Goal: Task Accomplishment & Management: Manage account settings

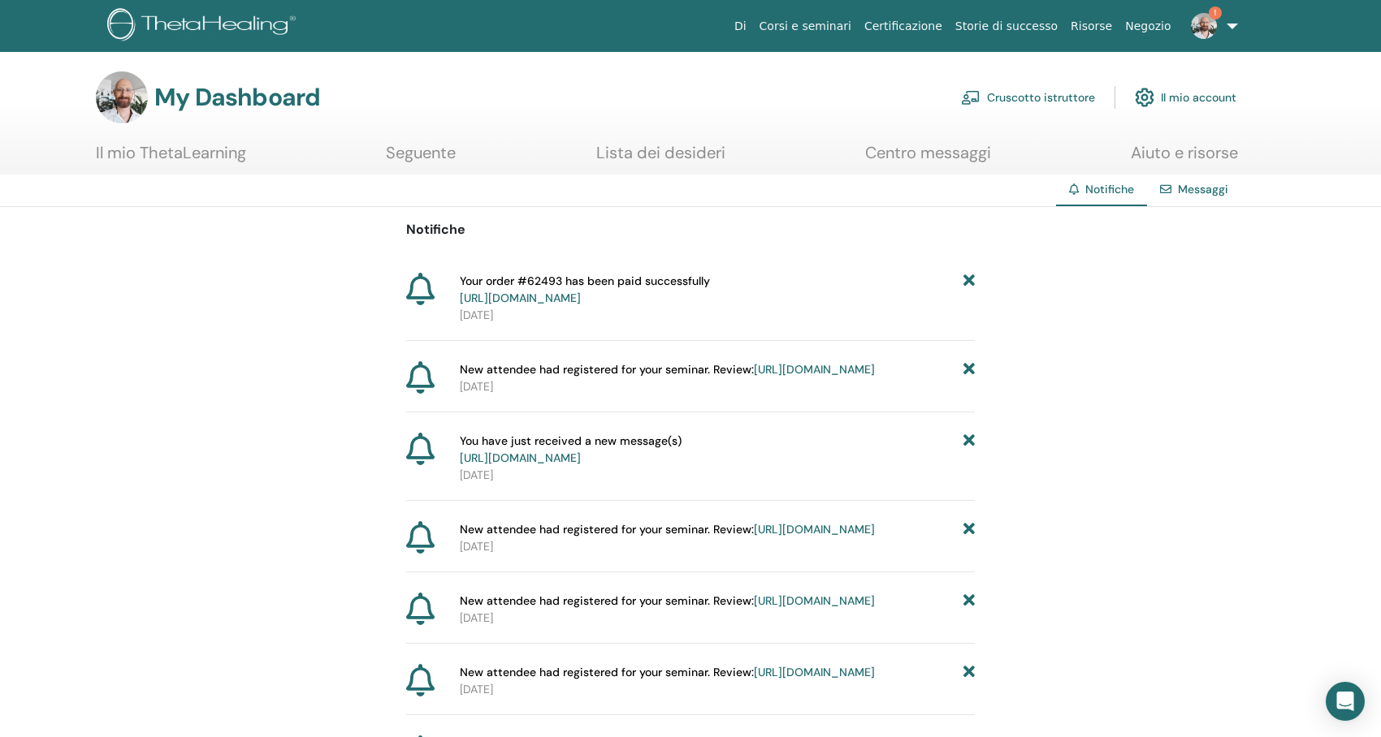
click at [1010, 97] on link "Cruscotto istruttore" at bounding box center [1028, 98] width 134 height 36
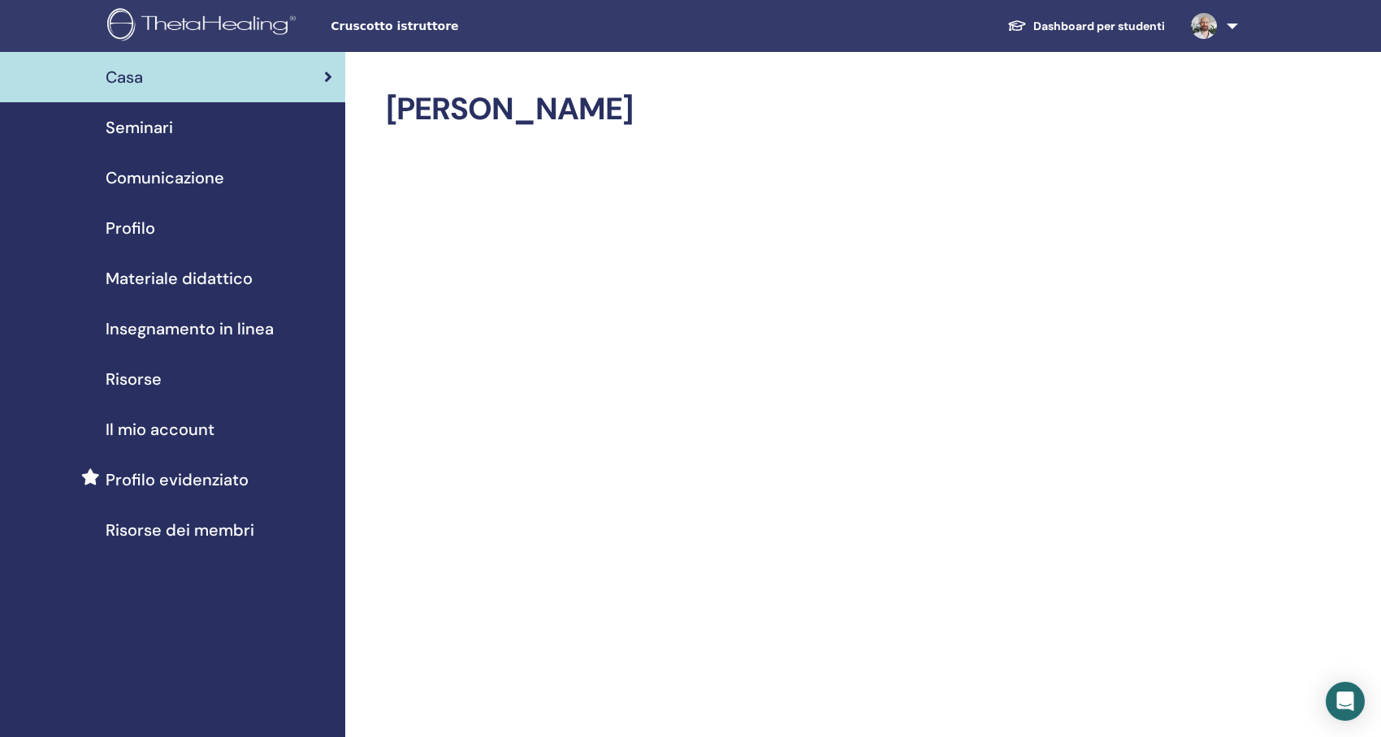
click at [143, 128] on span "Seminari" at bounding box center [139, 127] width 67 height 24
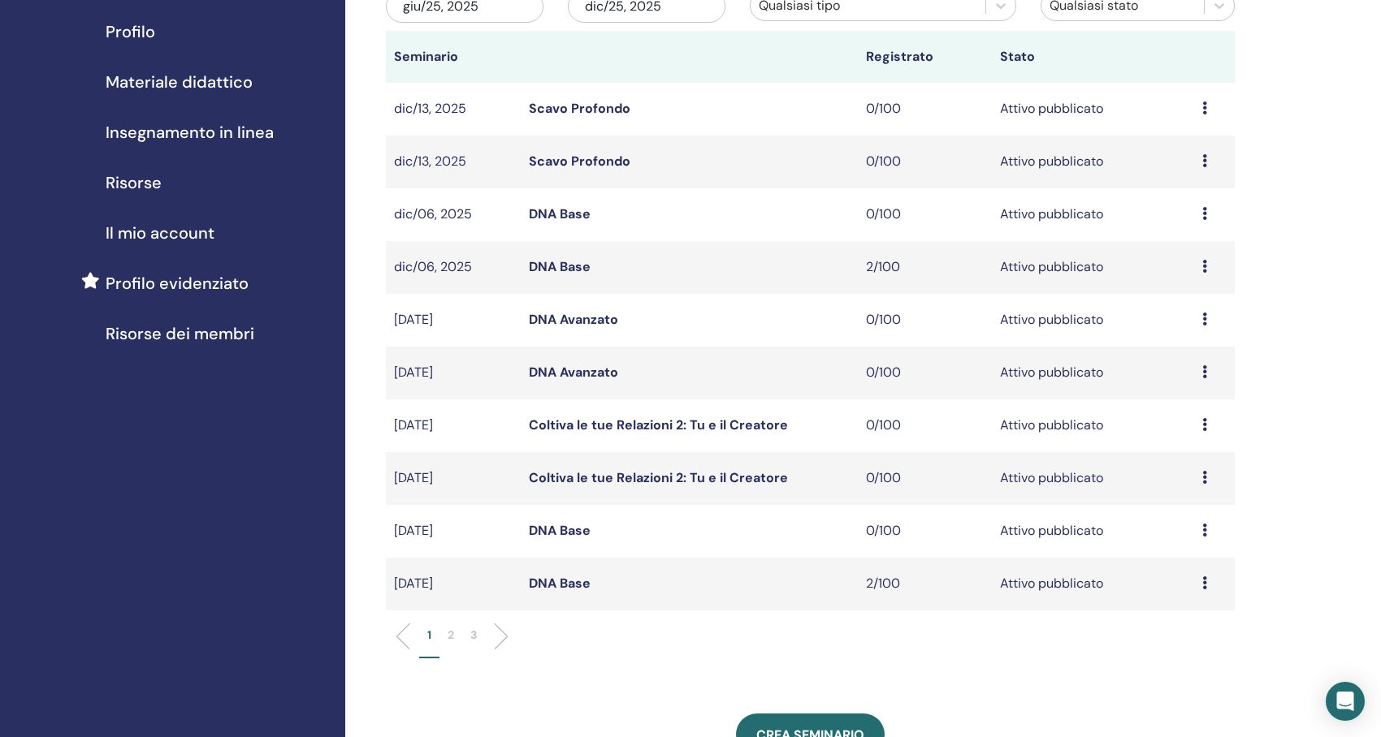
scroll to position [244, 0]
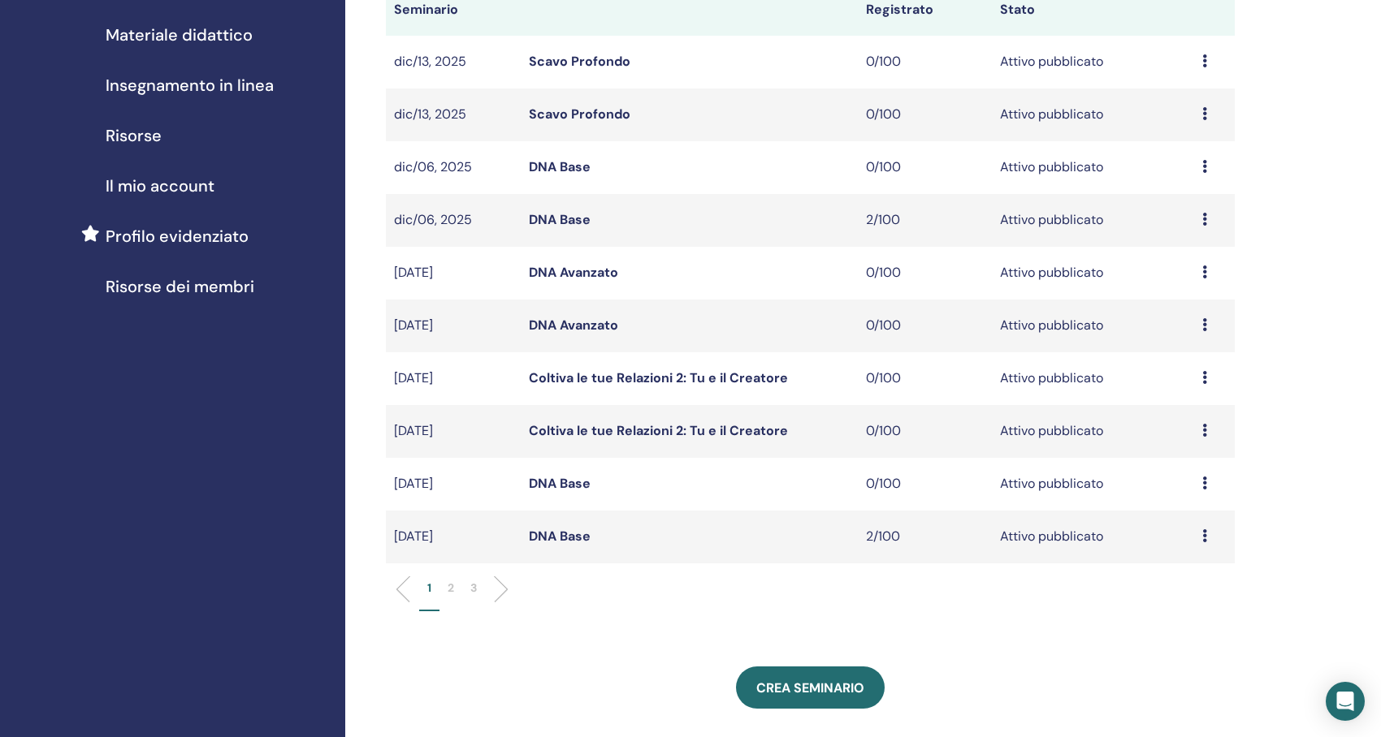
click at [452, 583] on p "2" at bounding box center [451, 588] width 6 height 17
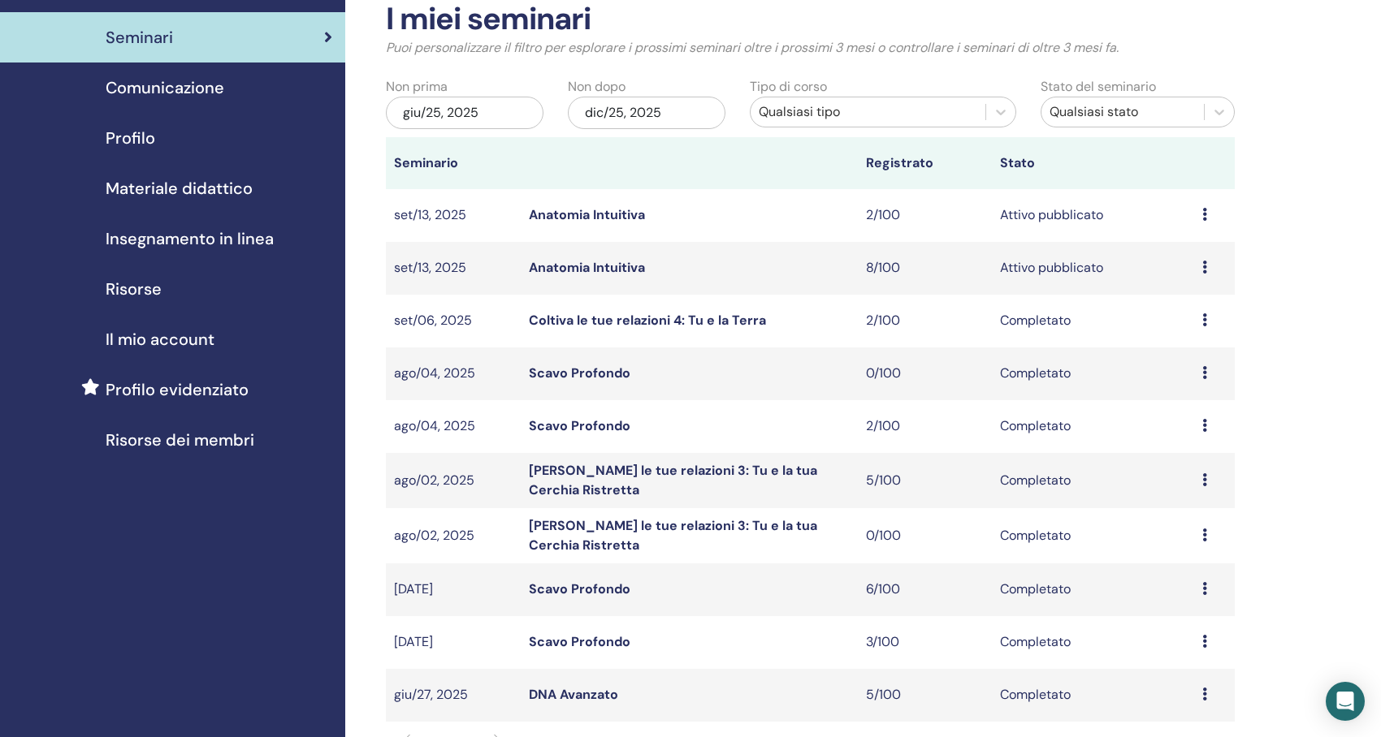
scroll to position [81, 0]
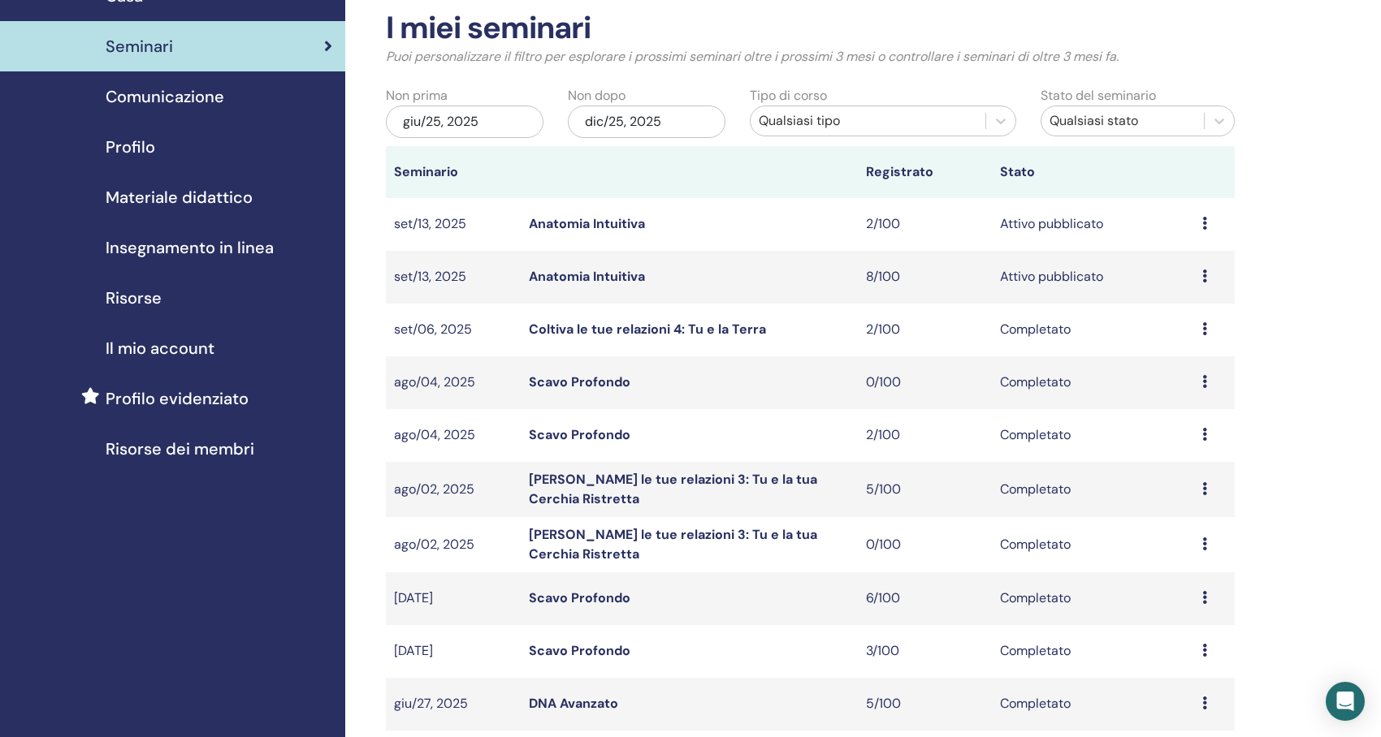
click at [611, 275] on link "Anatomia Intuitiva" at bounding box center [587, 276] width 116 height 17
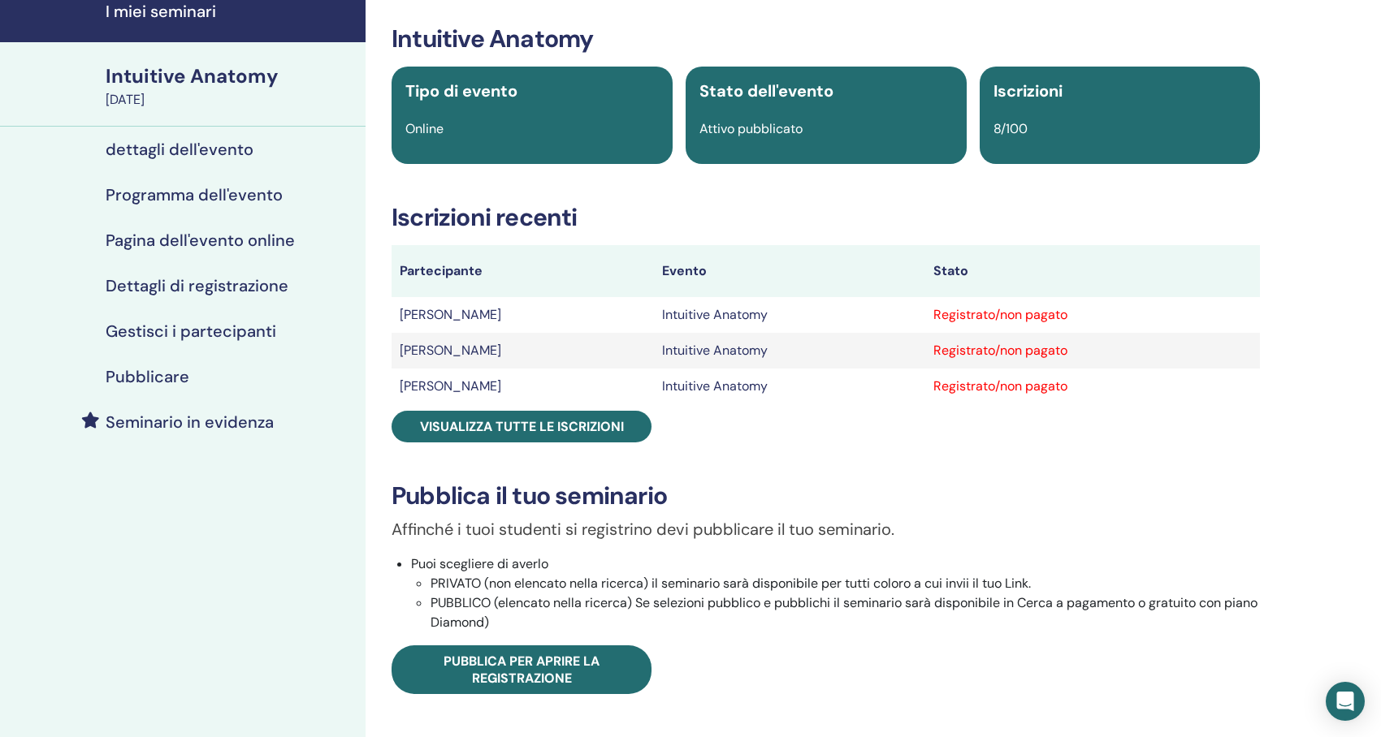
scroll to position [162, 0]
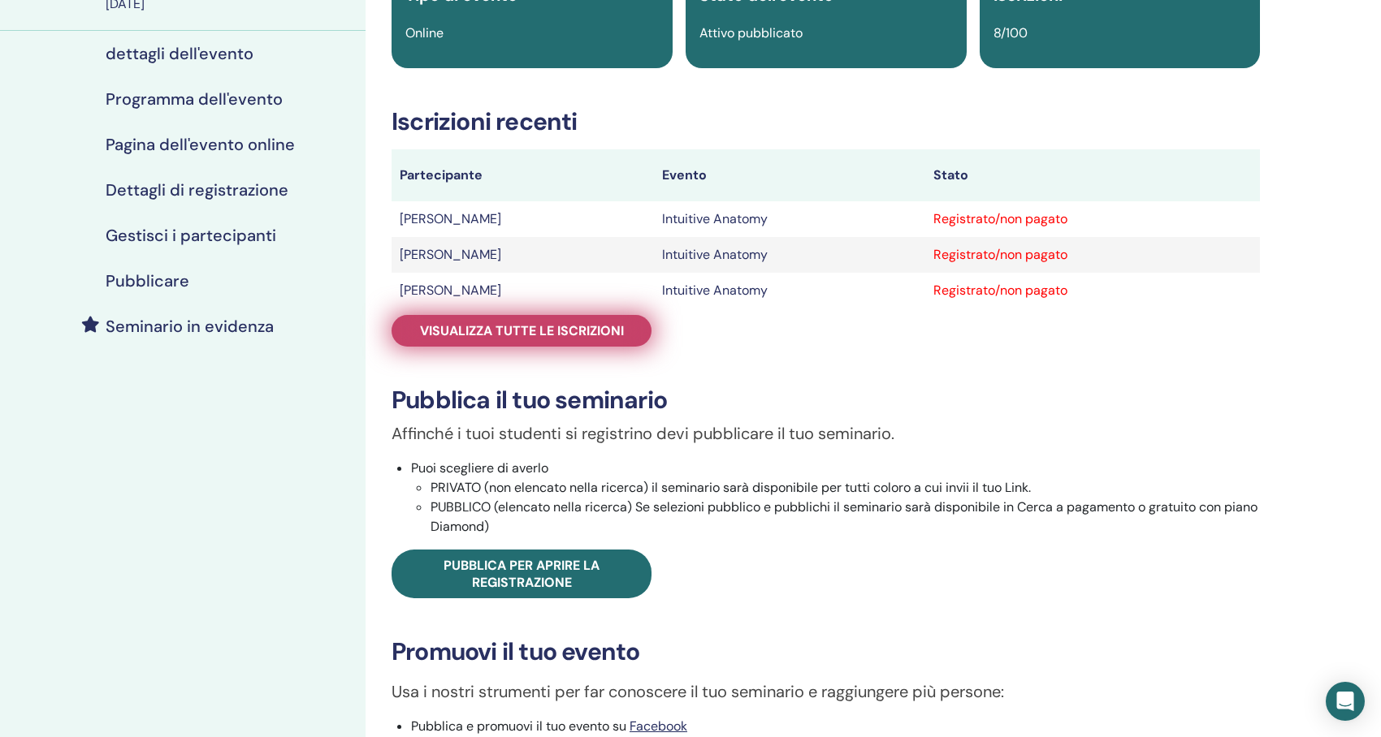
click at [600, 318] on link "Visualizza tutte le iscrizioni" at bounding box center [521, 331] width 260 height 32
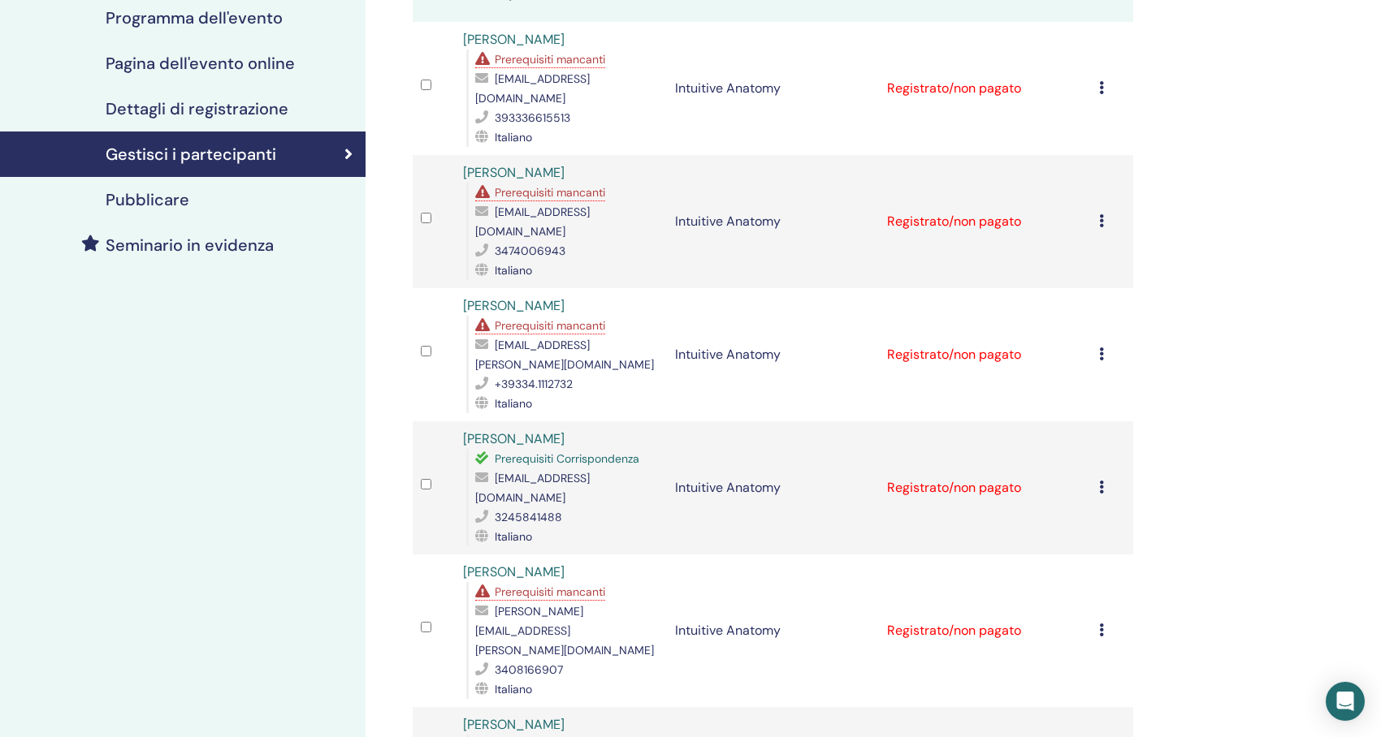
scroll to position [162, 0]
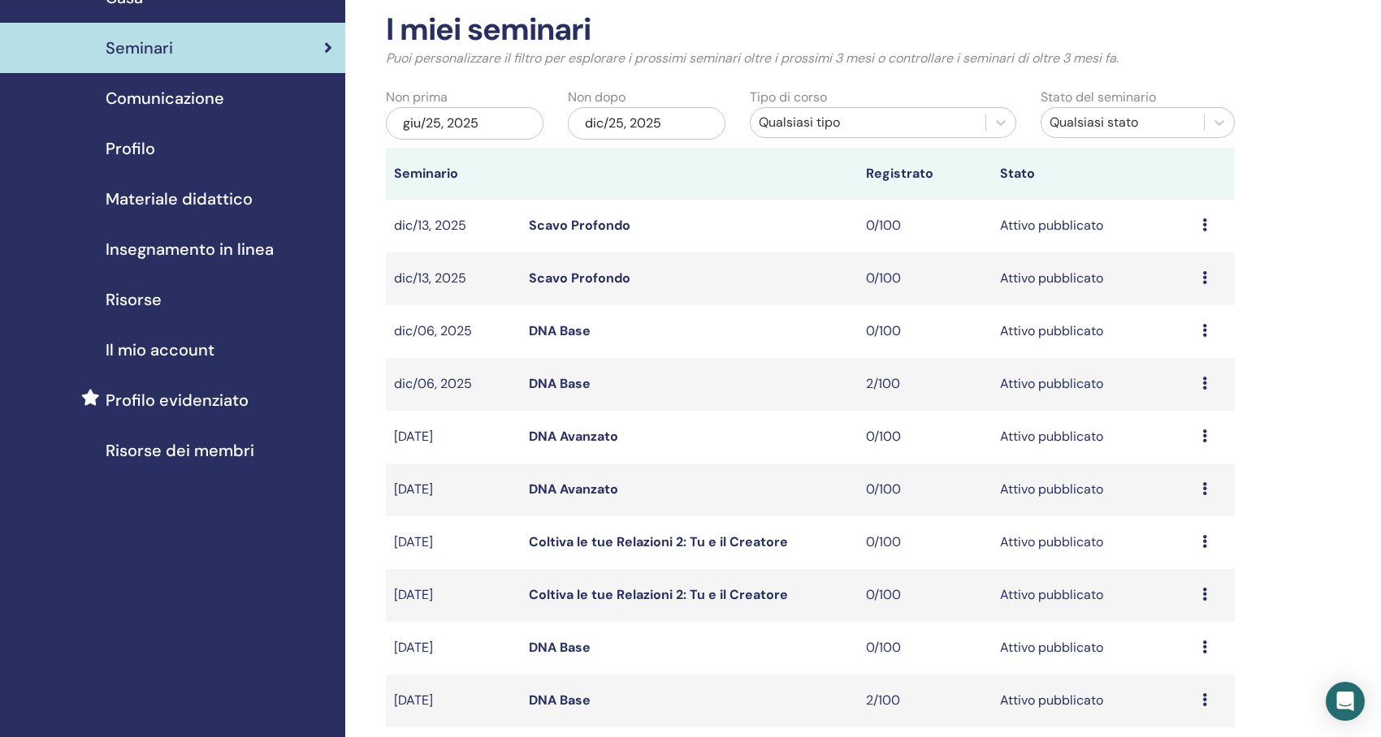
scroll to position [404, 0]
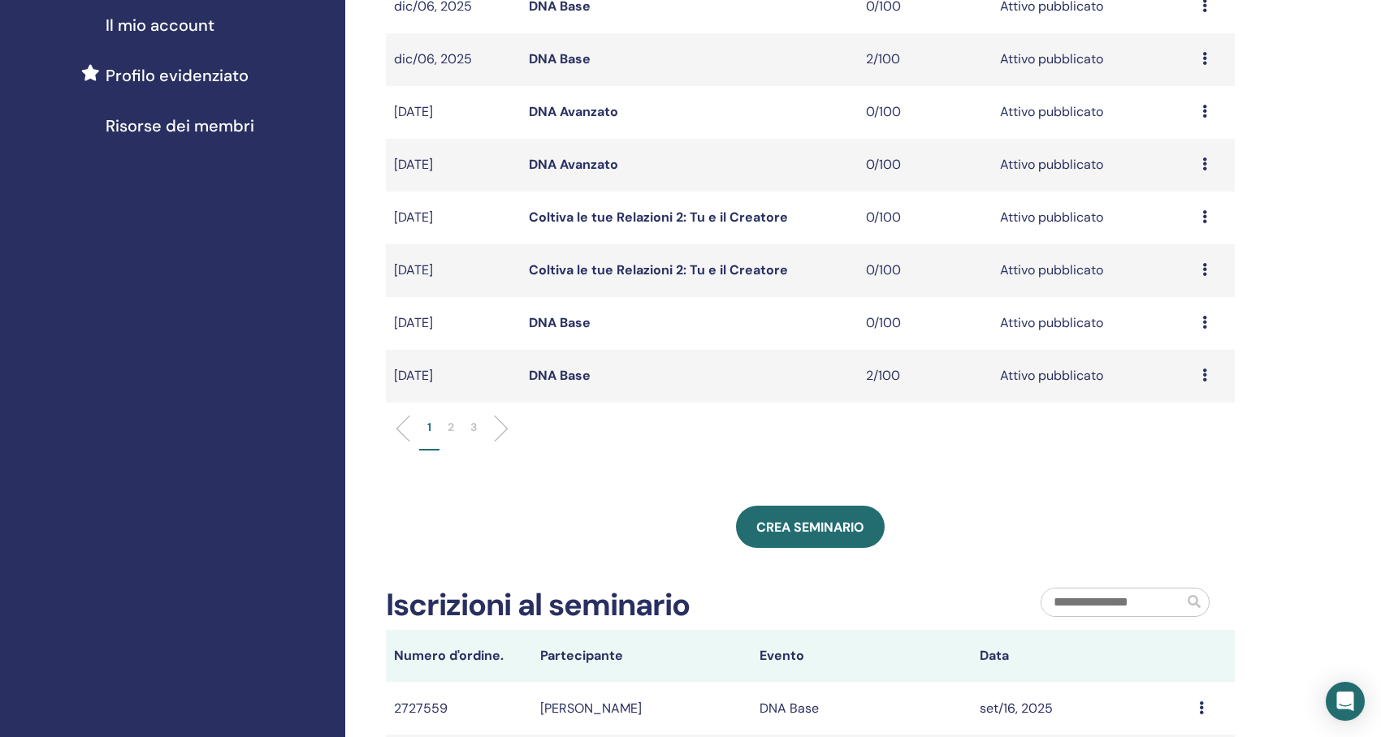
click at [449, 426] on p "2" at bounding box center [451, 427] width 6 height 17
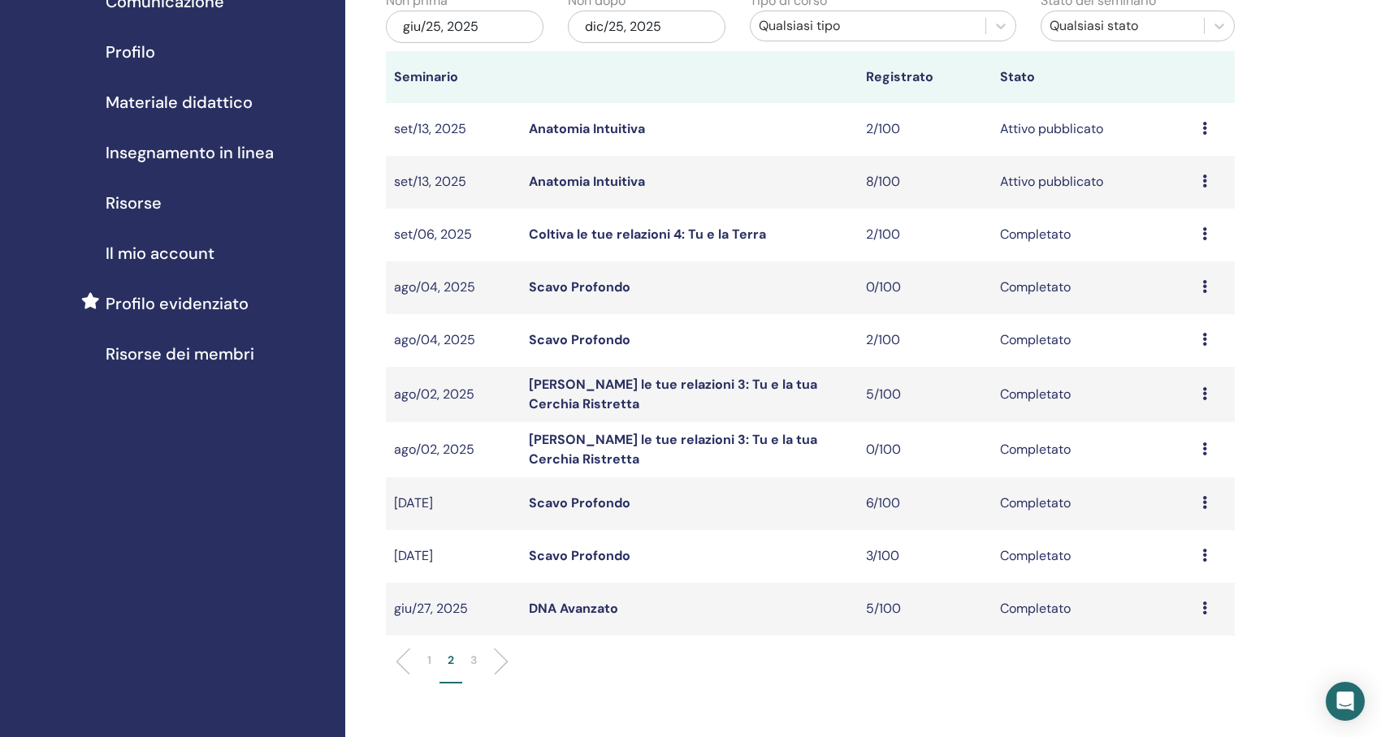
scroll to position [161, 0]
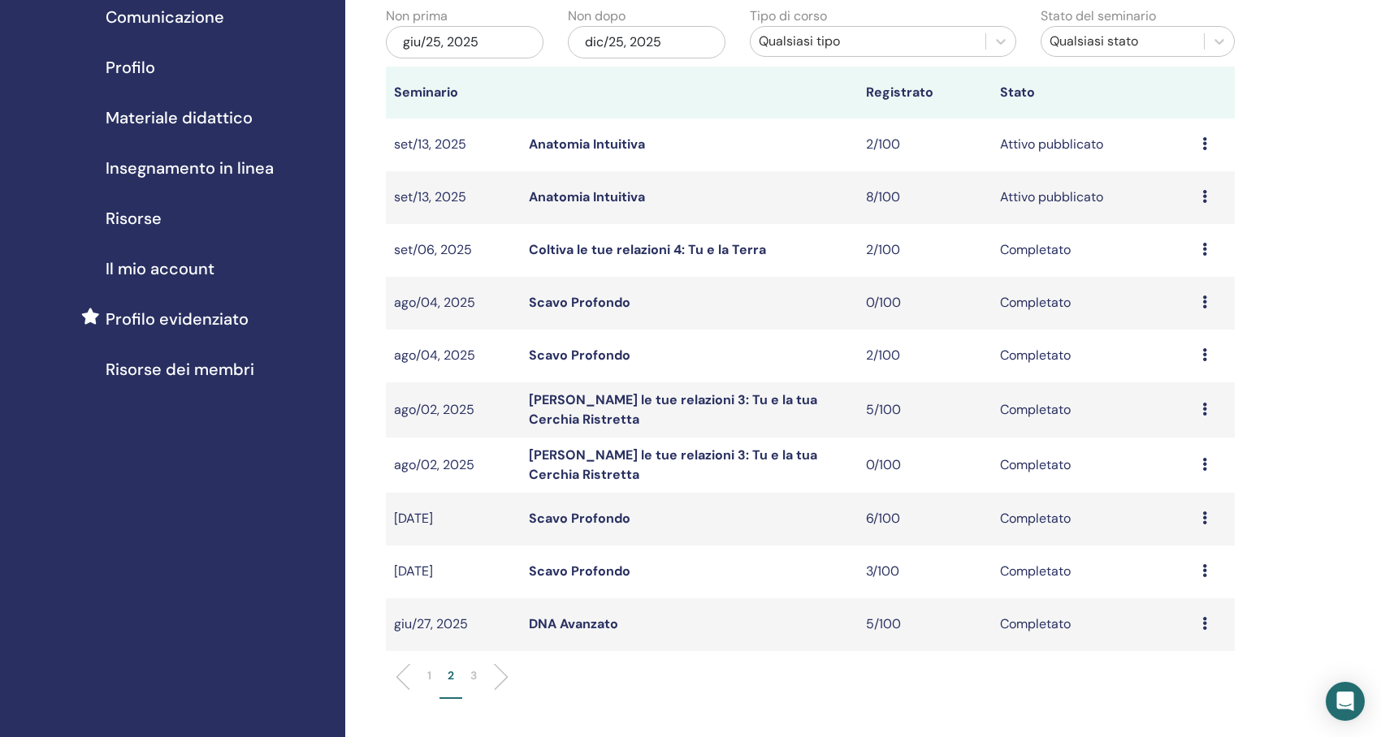
click at [608, 201] on link "Anatomia Intuitiva" at bounding box center [587, 196] width 116 height 17
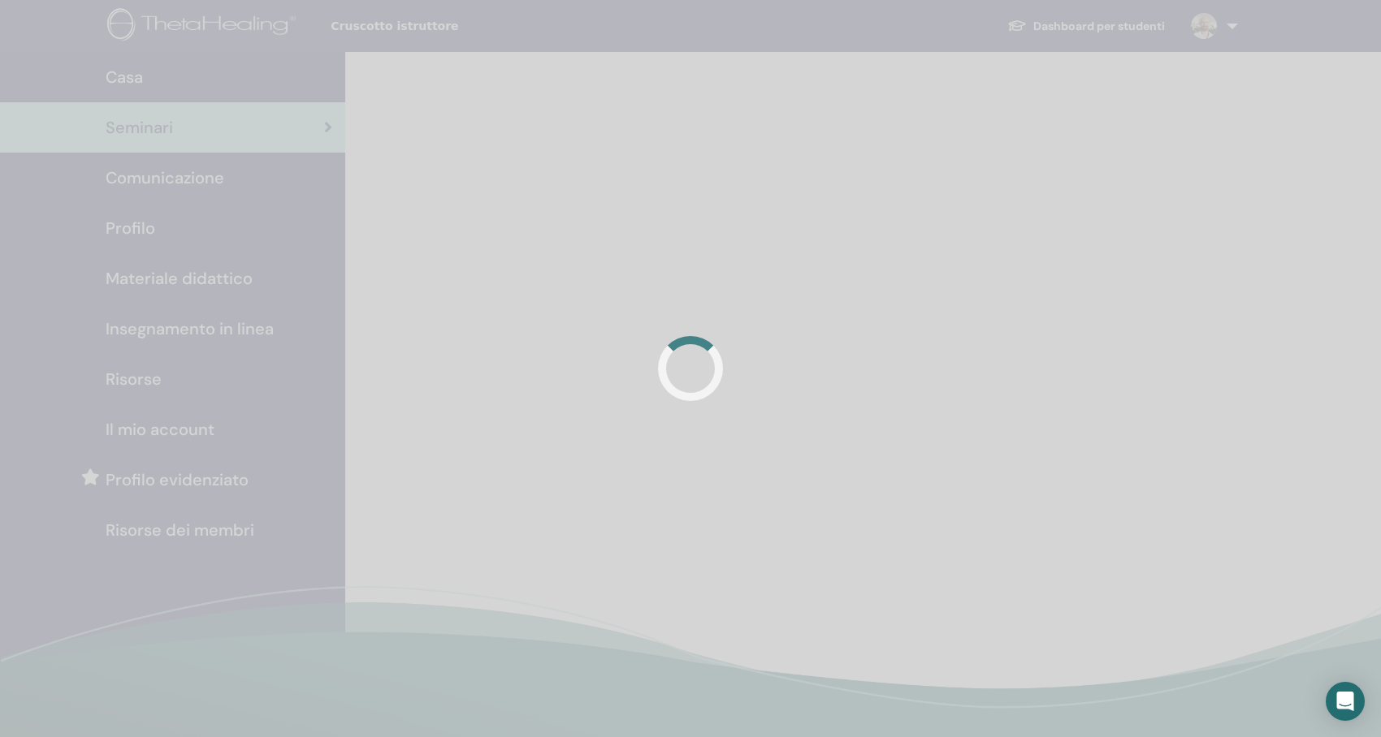
scroll to position [161, 0]
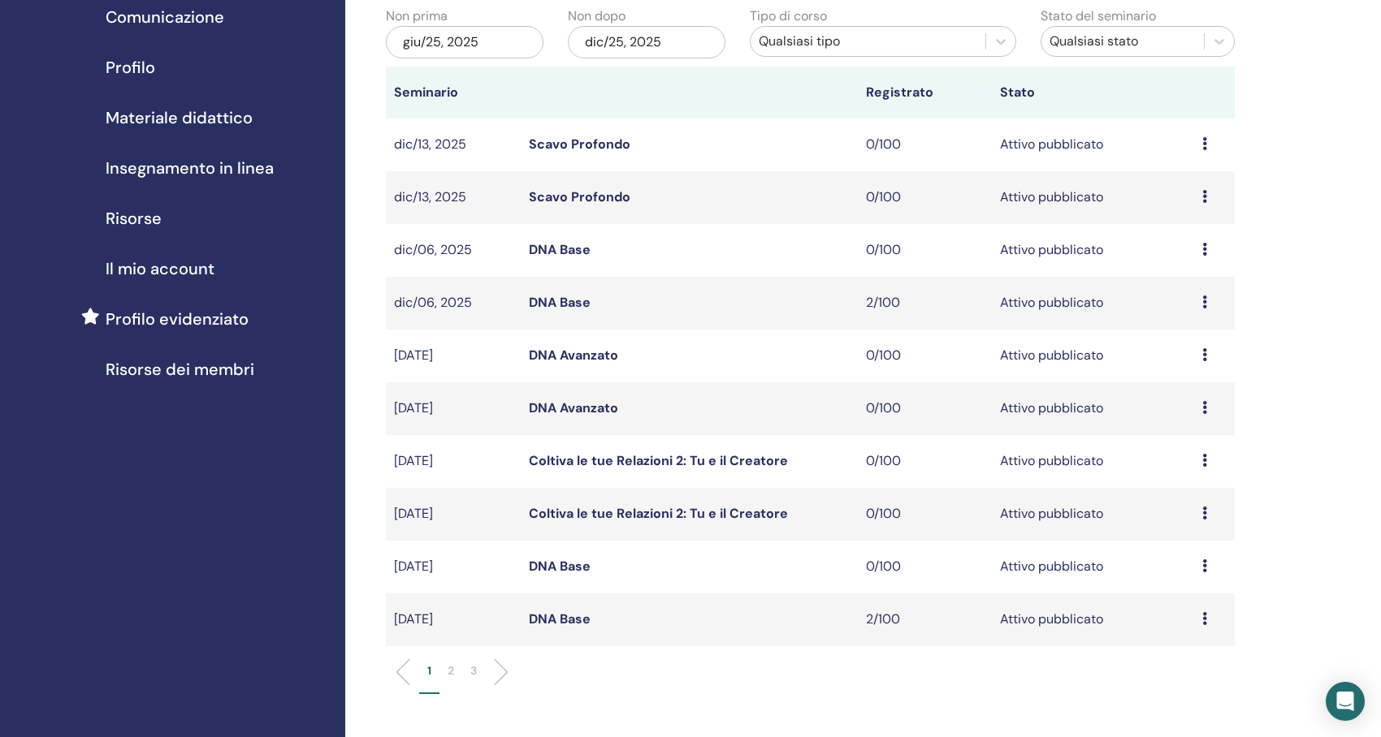
click at [454, 668] on li "2" at bounding box center [450, 679] width 23 height 32
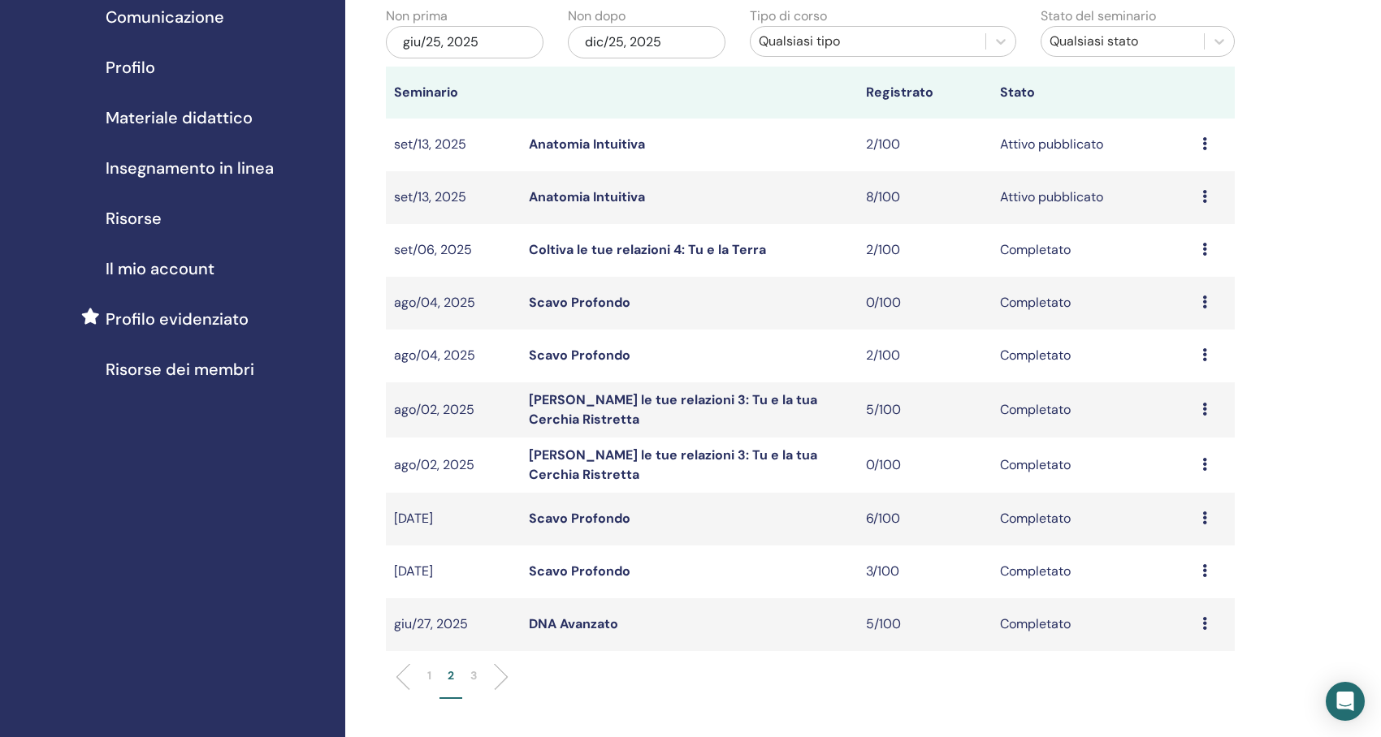
click at [636, 145] on link "Anatomia Intuitiva" at bounding box center [587, 144] width 116 height 17
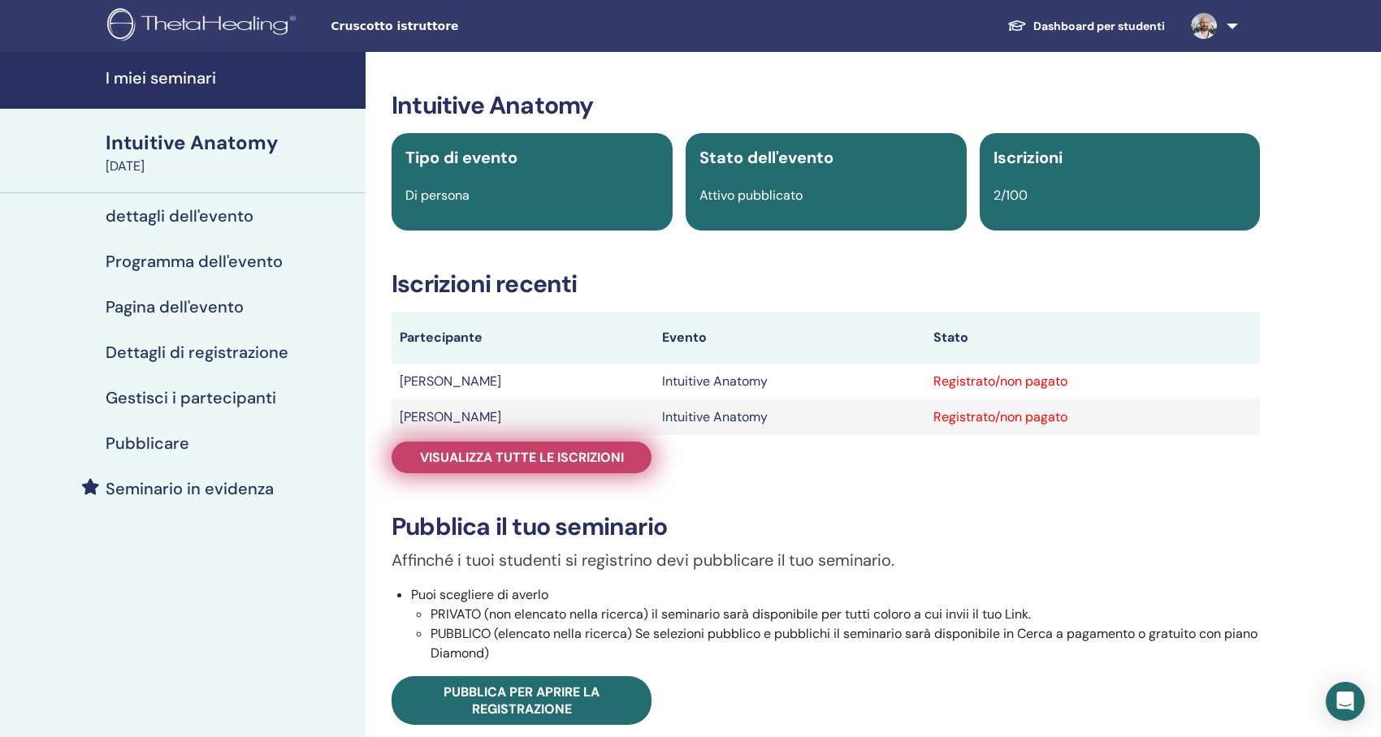
click at [520, 456] on span "Visualizza tutte le iscrizioni" at bounding box center [522, 457] width 204 height 17
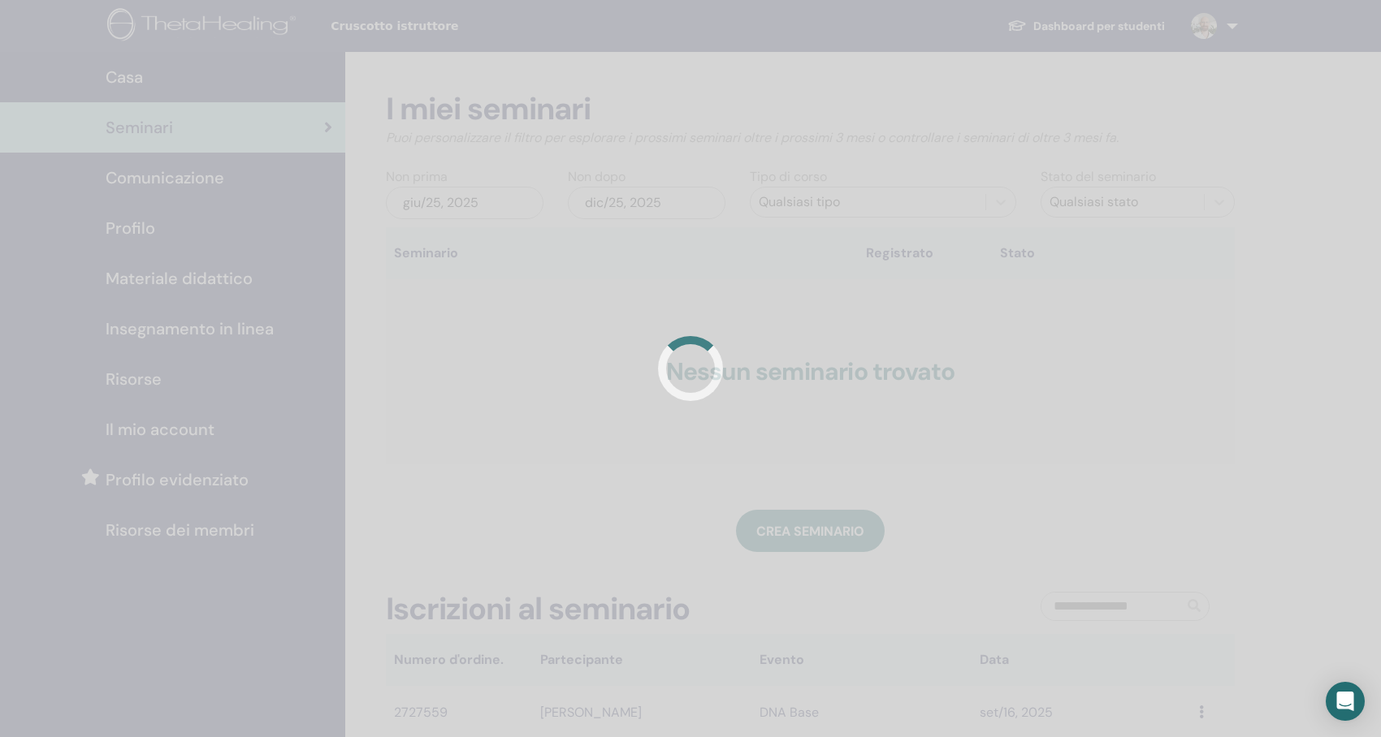
scroll to position [161, 0]
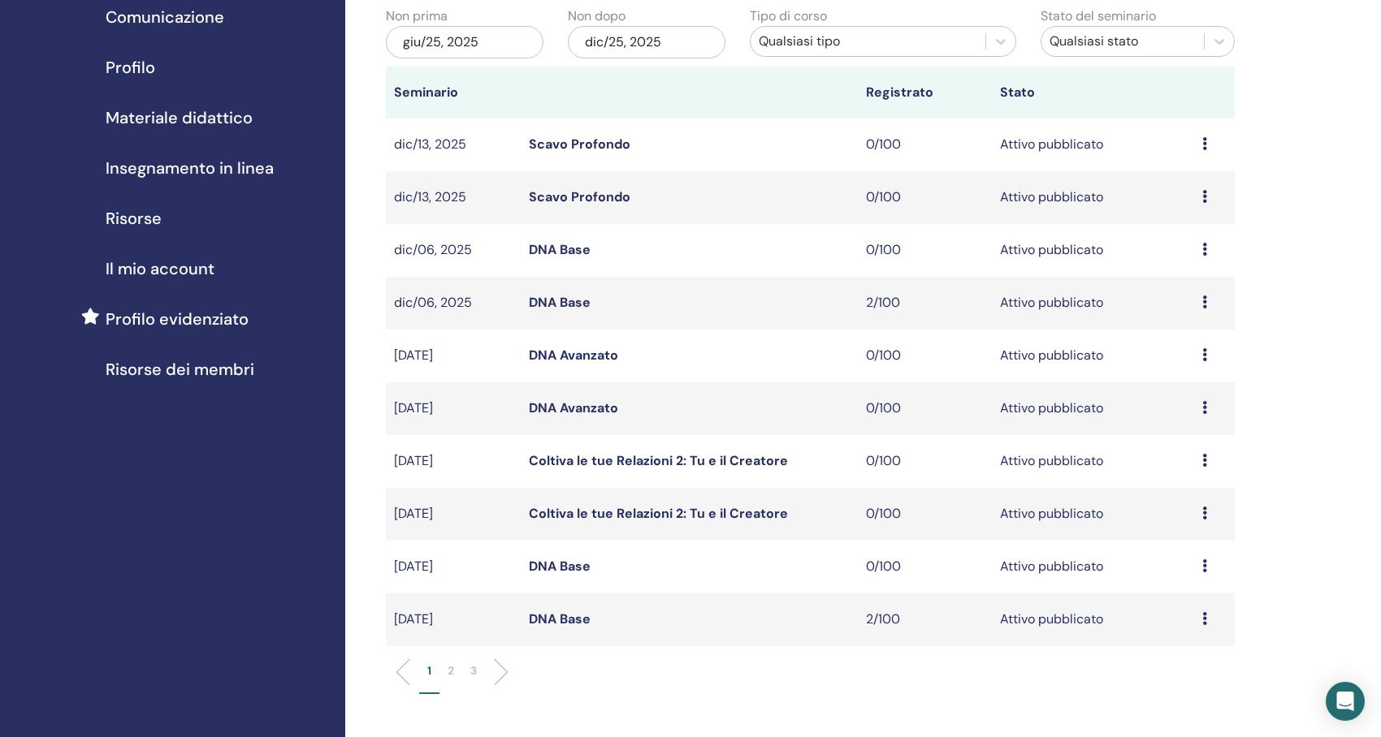
click at [453, 675] on p "2" at bounding box center [451, 671] width 6 height 17
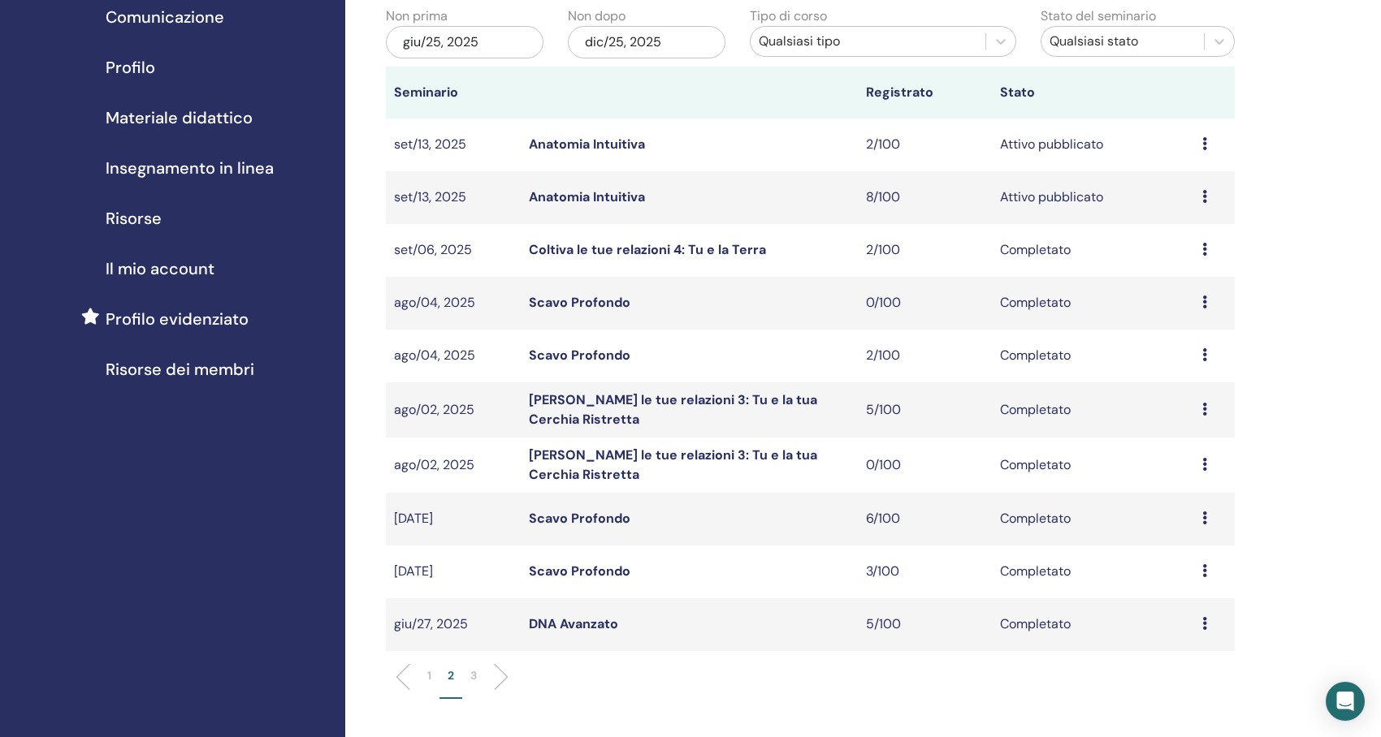
click at [621, 193] on link "Anatomia Intuitiva" at bounding box center [587, 196] width 116 height 17
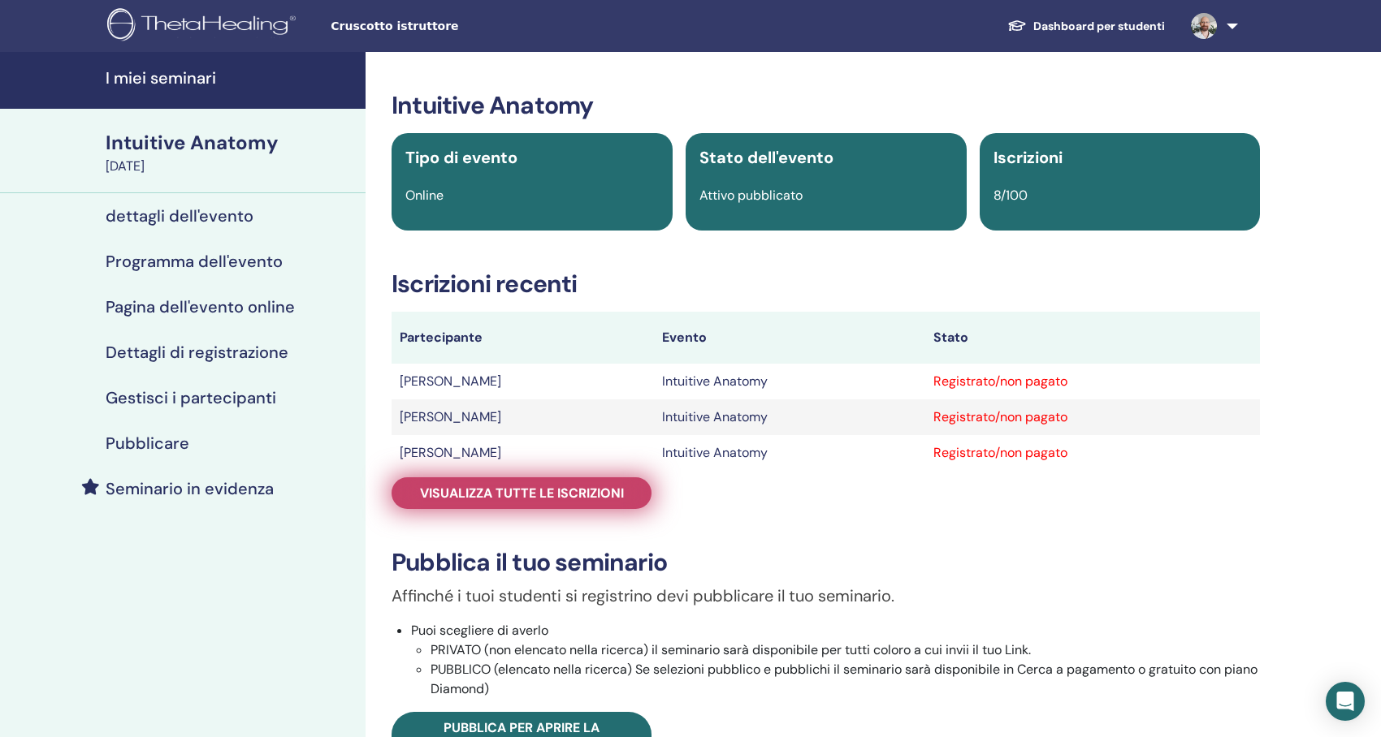
click at [513, 487] on span "Visualizza tutte le iscrizioni" at bounding box center [522, 493] width 204 height 17
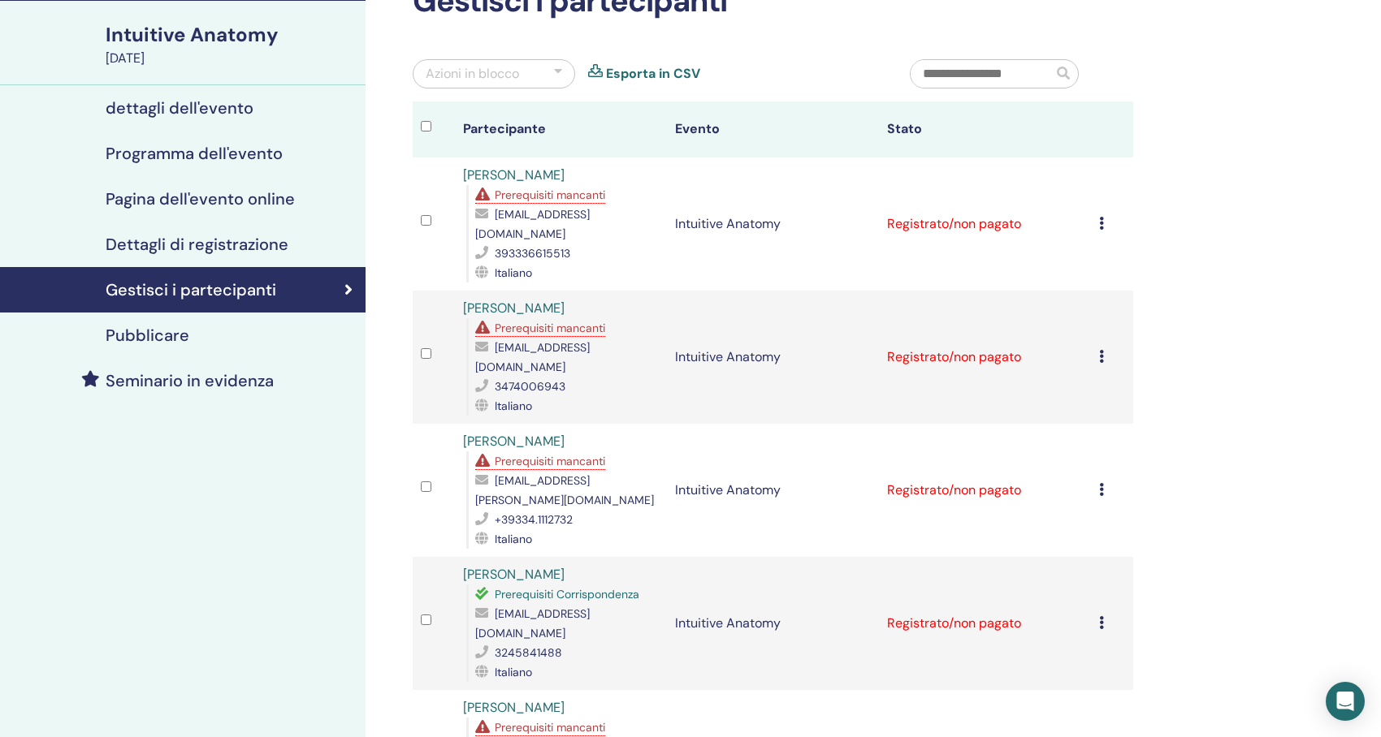
scroll to position [81, 0]
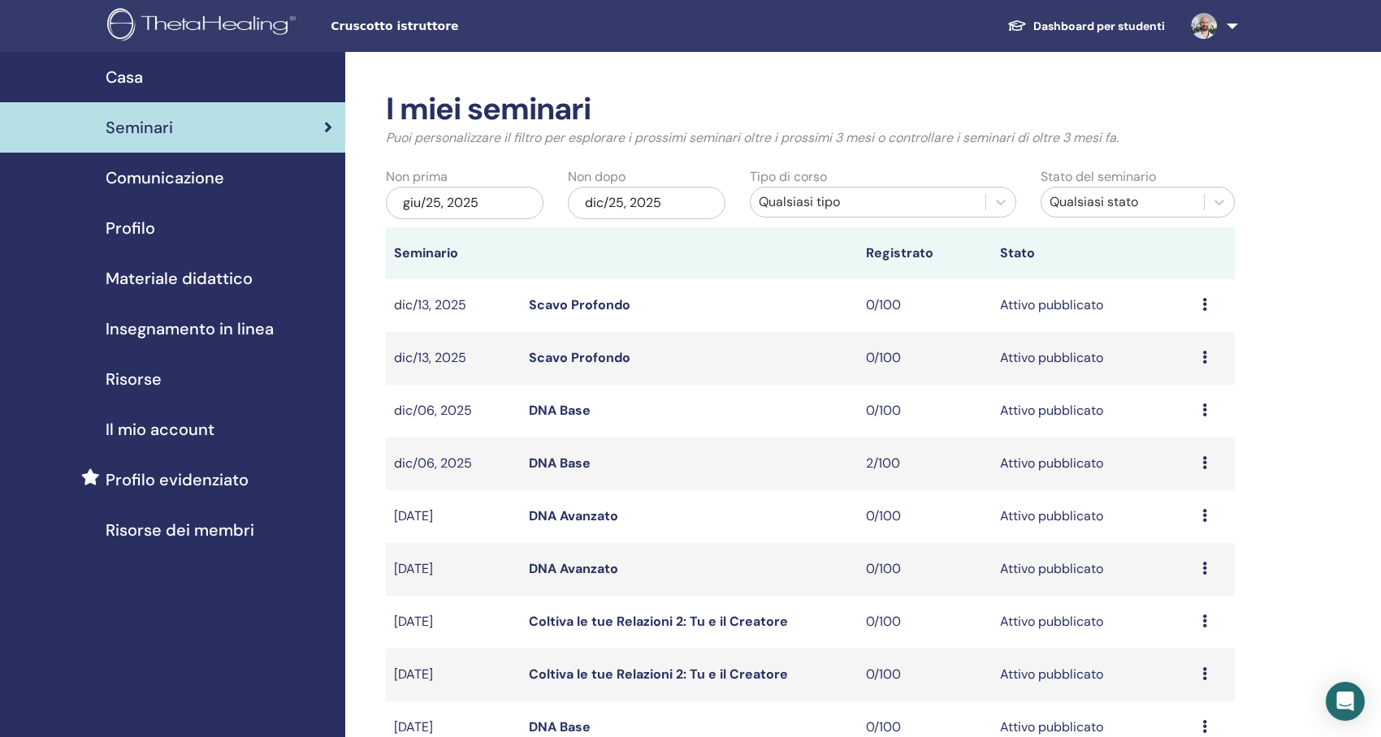
click at [187, 277] on span "Materiale didattico" at bounding box center [179, 278] width 147 height 24
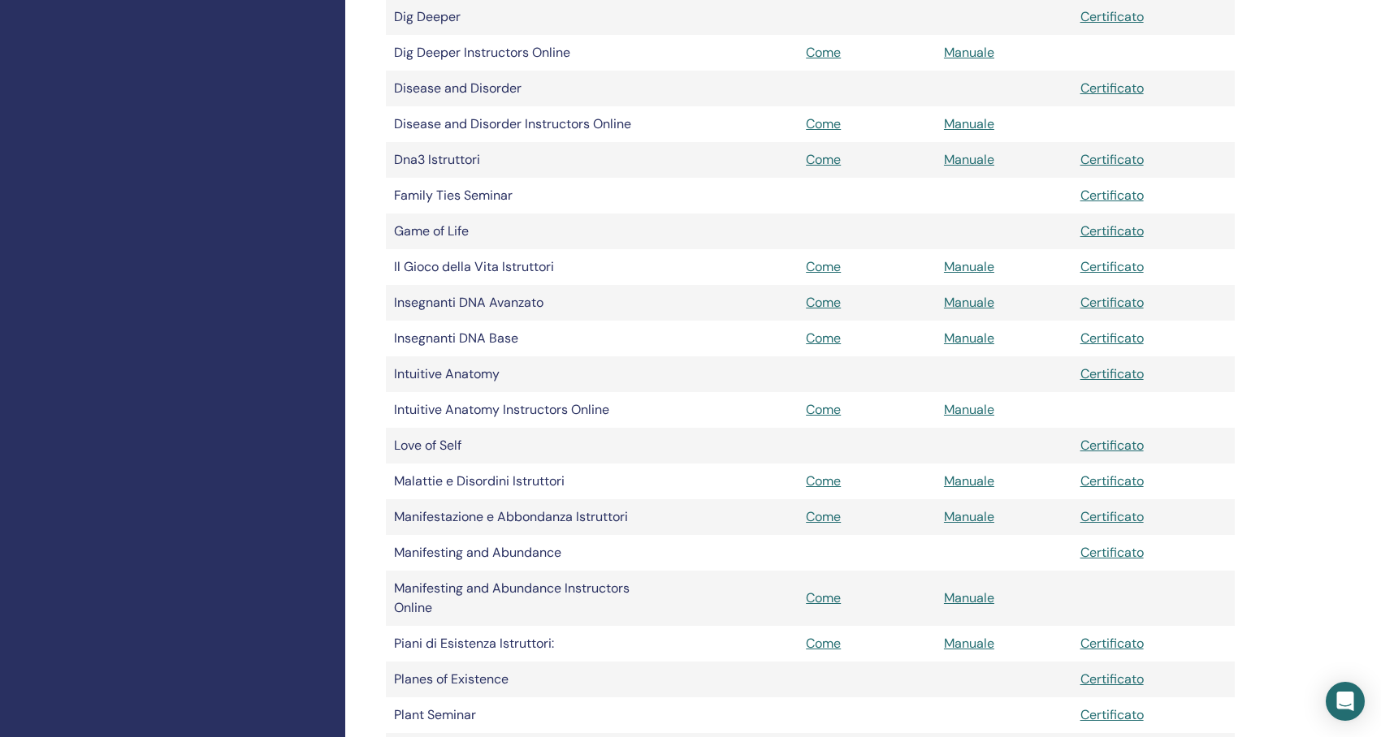
scroll to position [893, 0]
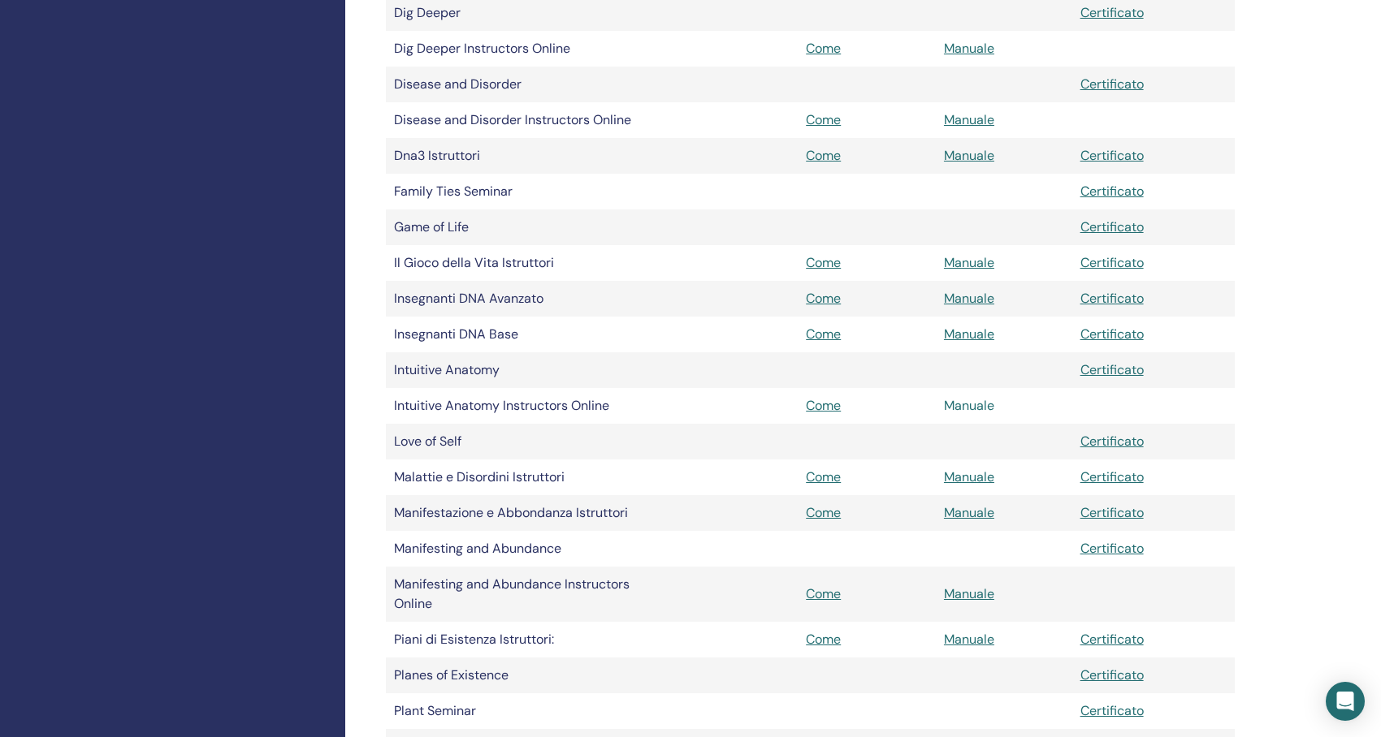
click at [972, 402] on link "Manuale" at bounding box center [969, 405] width 50 height 17
